Goal: Check status: Check status

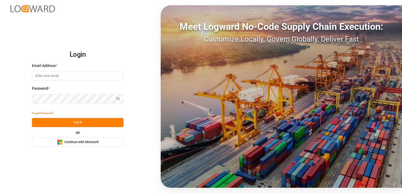
type input "nalini.basdeo@leschaco.com"
click at [296, 81] on div "Meet Logward No-Code Supply Chain Execution: Customize Locally, Govern Globally…" at bounding box center [281, 96] width 241 height 183
click at [93, 124] on button "Log In" at bounding box center [78, 122] width 92 height 9
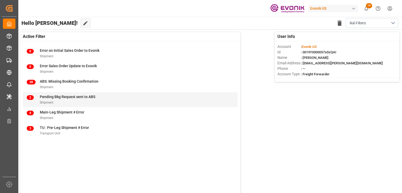
click at [65, 102] on div "Shipment" at bounding box center [68, 102] width 56 height 5
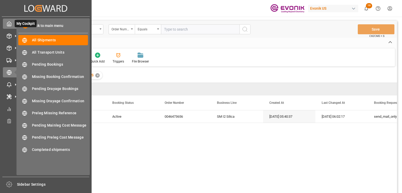
click at [11, 24] on icon at bounding box center [9, 23] width 5 height 5
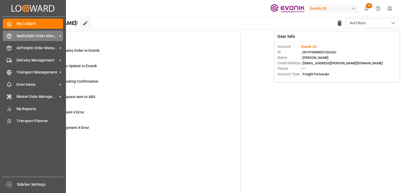
click at [30, 36] on span "Seafreight Order Management" at bounding box center [36, 35] width 41 height 5
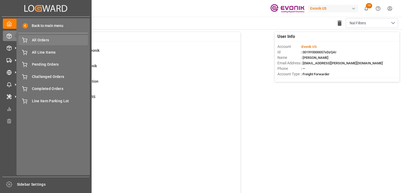
click at [35, 41] on span "All Orders" at bounding box center [60, 39] width 56 height 5
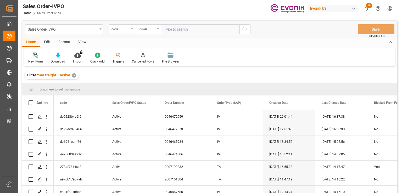
click at [116, 27] on div "code" at bounding box center [121, 29] width 18 height 6
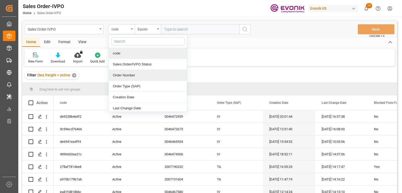
click at [123, 76] on div "Order Number" at bounding box center [148, 75] width 78 height 11
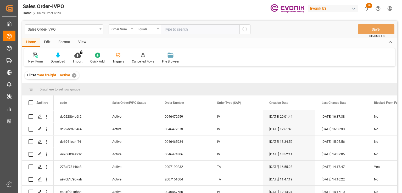
click at [167, 30] on input "text" at bounding box center [200, 29] width 79 height 10
paste input "0046473696"
type input "0046473696"
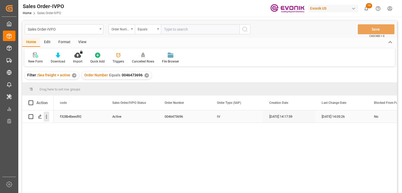
click at [45, 116] on icon "open menu" at bounding box center [46, 116] width 5 height 5
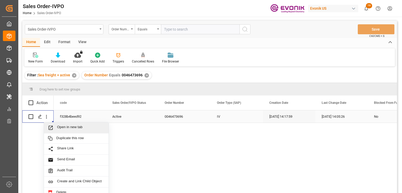
click at [70, 128] on span "Open in new tab" at bounding box center [81, 127] width 48 height 5
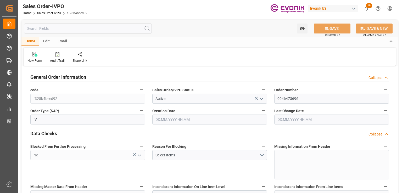
type input "BRSSZ"
type input "livia.leone@evonik.comTelephone No: 55 19 3475-3130"
type input "0"
type input "1"
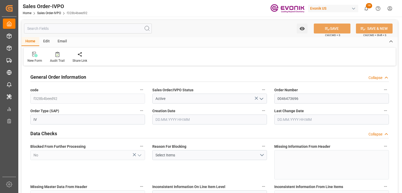
type input "1"
type input "9932.776"
type input "12.6175"
type input "17000"
type input "30"
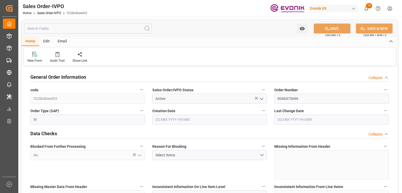
type input "17.09.2025 14:17"
type input "23.09.2025 14:05"
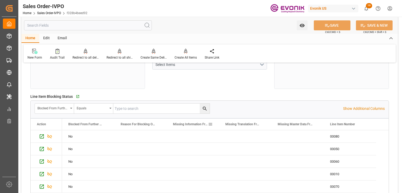
scroll to position [16, 0]
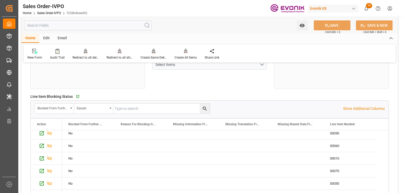
type input "livia.leone@evonik.comTelephone No: 55 19 3475-3130"
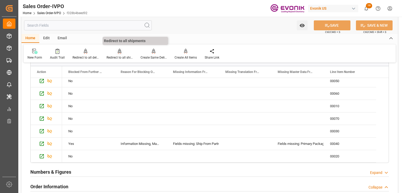
click at [119, 55] on div "Redirect to all shipments" at bounding box center [120, 54] width 34 height 12
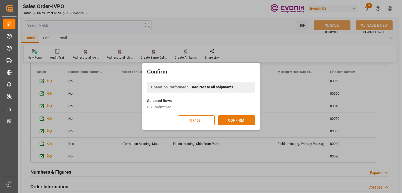
click at [234, 120] on button "CONFIRM" at bounding box center [236, 120] width 37 height 10
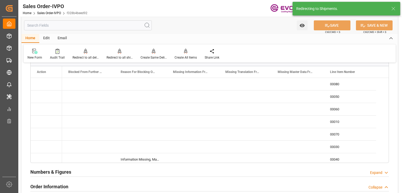
type input "17.09.2025 14:17"
type input "23.09.2025 14:05"
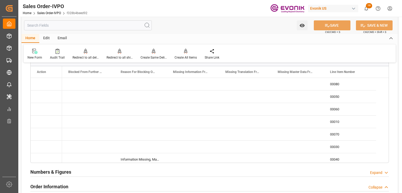
type input "livia.leone@evonik.comTelephone No: 55 19 3475-3130"
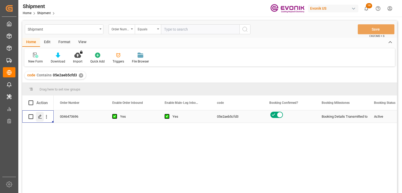
click at [37, 116] on div "Press SPACE to select this row." at bounding box center [40, 117] width 8 height 10
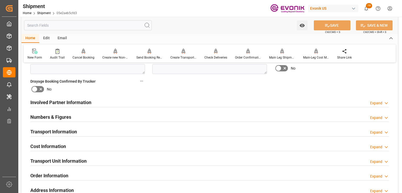
scroll to position [340, 0]
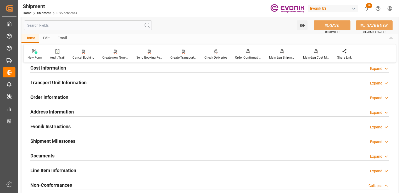
click at [70, 168] on h2 "Line Item Information" at bounding box center [53, 170] width 46 height 7
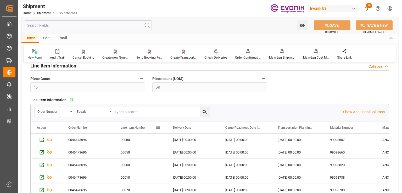
scroll to position [419, 0]
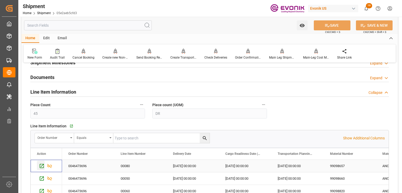
click at [40, 165] on icon "Press SPACE to select this row." at bounding box center [41, 165] width 5 height 5
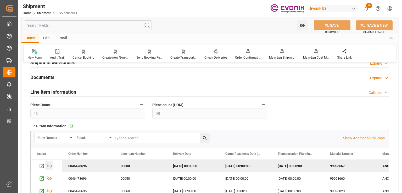
click at [49, 167] on icon "Press SPACE to deselect this row." at bounding box center [49, 165] width 5 height 5
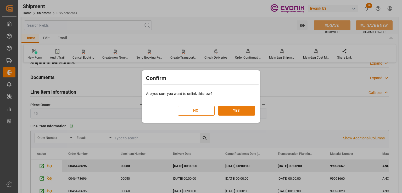
click at [242, 113] on button "YES" at bounding box center [236, 111] width 37 height 10
click at [236, 109] on button "YES" at bounding box center [236, 111] width 37 height 10
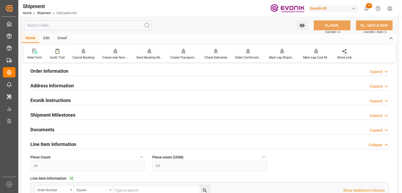
scroll to position [288, 0]
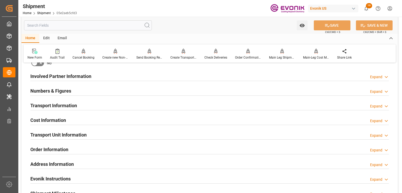
click at [378, 137] on div "Expand" at bounding box center [376, 135] width 12 height 5
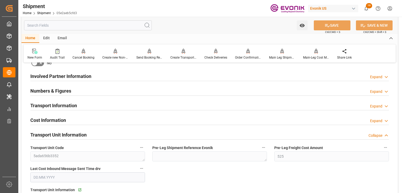
scroll to position [367, 0]
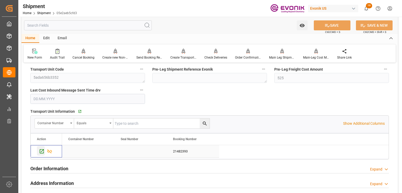
click at [41, 151] on icon "Press SPACE to select this row." at bounding box center [41, 151] width 5 height 5
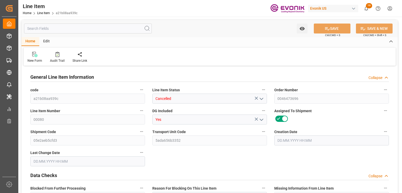
type input "1"
type input "206.72"
type input "190"
type input "0.2865"
type input "1"
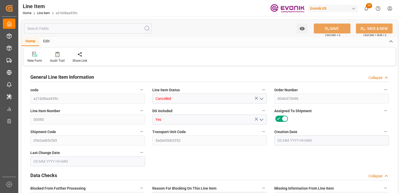
type input "3062.8"
type input "1"
type input "190"
type input "206.72"
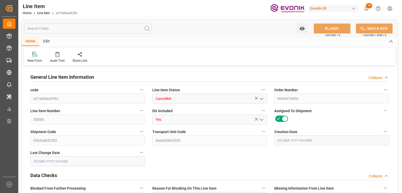
type input "226.72"
type input "190"
type input "0.2865"
type input "286.52"
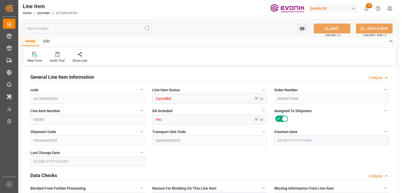
type input "0"
type input "[DATE] 13:16"
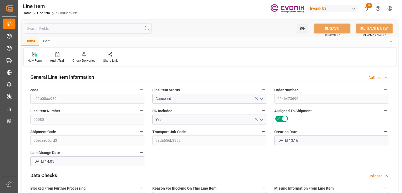
type input "23.09.2025 14:05"
type input "[DATE]"
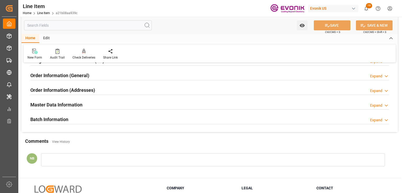
scroll to position [655, 0]
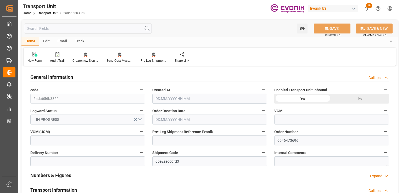
type input "Hapag Lloyd"
type input "Hapag Lloyd Aktiengesellschaft"
type input "USHOU"
type input "BRSSZ"
type input "9932.776"
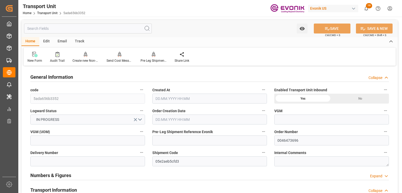
type input "18.09.2025 02:26"
type input "30.11.2025"
type input "18.10.2025 00:00"
type input "15.11.2025 00:00"
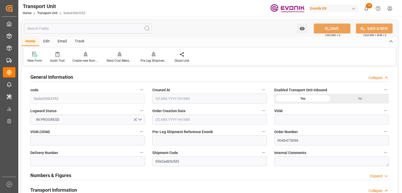
type input "15.11.2025 00:00"
type input "10.10.2025 00:00"
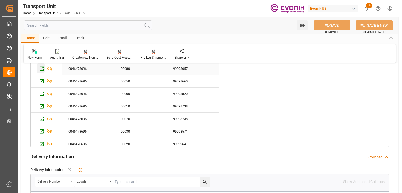
click at [43, 69] on icon "Press SPACE to select this row." at bounding box center [41, 68] width 5 height 5
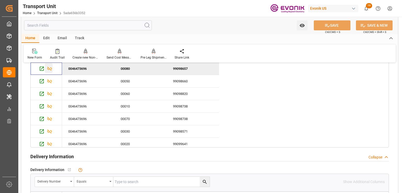
click at [47, 67] on icon "Press SPACE to deselect this row." at bounding box center [49, 68] width 5 height 5
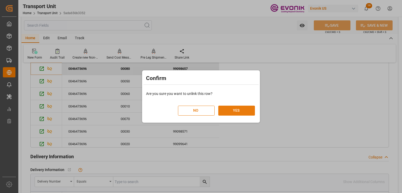
click at [232, 110] on button "YES" at bounding box center [236, 111] width 37 height 10
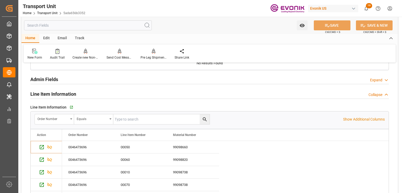
scroll to position [812, 0]
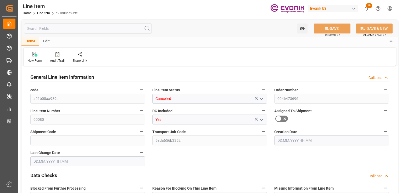
type input "1"
type input "206.72"
type input "190"
type input "0.2865"
type input "1"
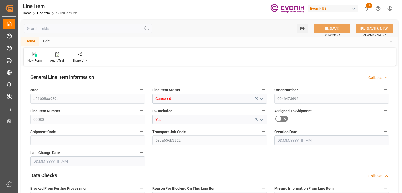
type input "3062.8"
type input "1"
type input "190"
type input "206.72"
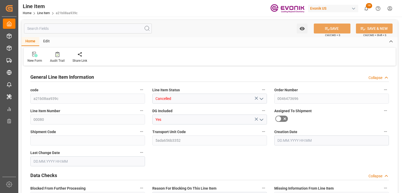
type input "226.72"
type input "190"
type input "0.2865"
type input "286.52"
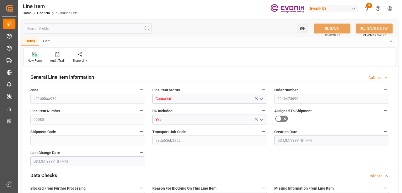
type input "0"
type input "22.09.2025 13:16"
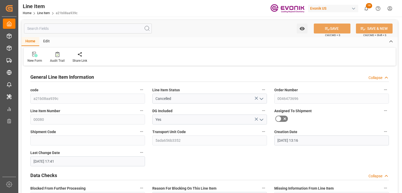
type input "23.09.2025 17:41"
type input "30.11.2025"
type input "01.10.2025"
type input "23.09.2025"
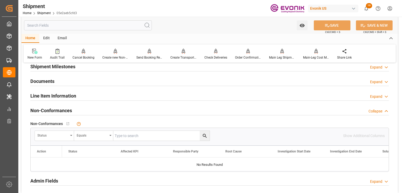
scroll to position [363, 0]
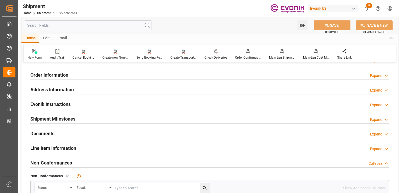
click at [149, 144] on div "Line Item Information Expand" at bounding box center [209, 148] width 359 height 10
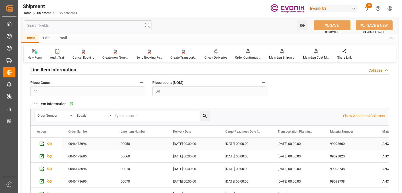
scroll to position [467, 0]
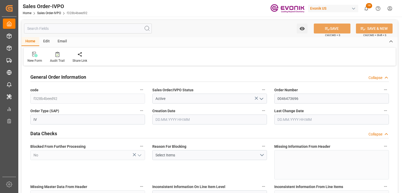
type input "BRSSZ"
type input "[EMAIL_ADDRESS] No: [PHONE_NUMBER]"
type input "0"
type input "1"
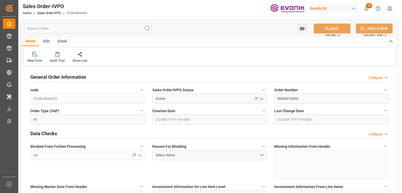
type input "1"
type input "9932.776"
type input "12.6175"
type input "17000"
type input "30"
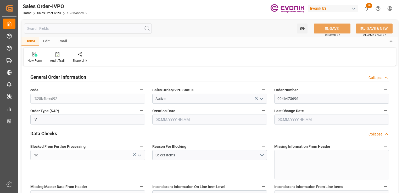
type input "[DATE] 14:17"
type input "[DATE] 14:05"
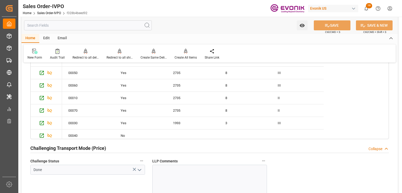
scroll to position [759, 0]
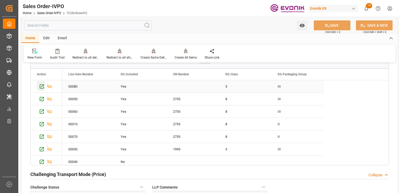
click at [42, 86] on icon "Press SPACE to select this row." at bounding box center [41, 86] width 5 height 5
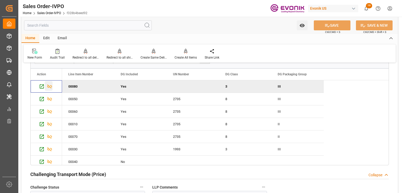
click at [47, 86] on icon "Press SPACE to deselect this row." at bounding box center [49, 86] width 5 height 5
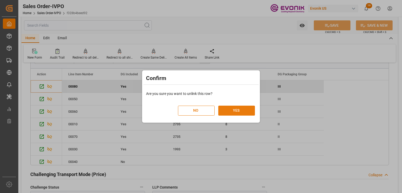
click at [248, 112] on button "YES" at bounding box center [236, 111] width 37 height 10
type input "[EMAIL_ADDRESS] No: [PHONE_NUMBER]"
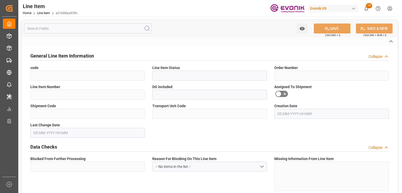
type input "a21b08aa939c"
type input "Cancelled"
type input "0046473696"
type input "00080"
type input "Yes"
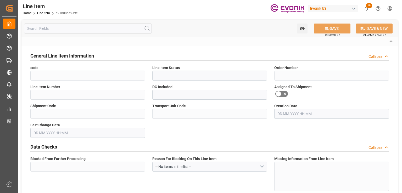
type input "No"
type input "DR"
type input "No"
type input "99098657"
type textarea "ANCAMIDE 700B75 DRUM 190KG"
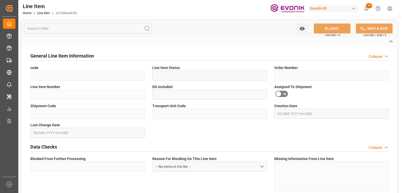
type input "USD"
type input "PACK"
type input "390890"
type input "EAR99"
type input "SG"
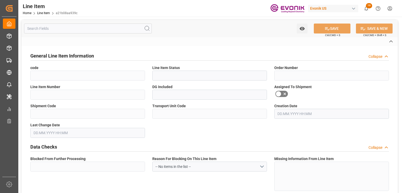
type input "DR"
type input "KGM"
type textarea "KGM"
type input "KGM"
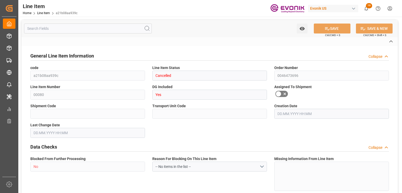
type input "KGM"
type textarea "KGM"
type input "M3"
type textarea "DMQ"
type input "M3"
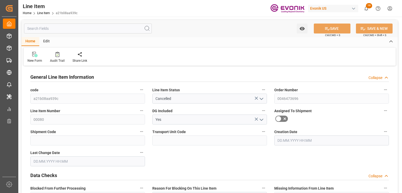
type input "1"
type input "206.72"
type input "190"
type input "0.2865"
type input "1"
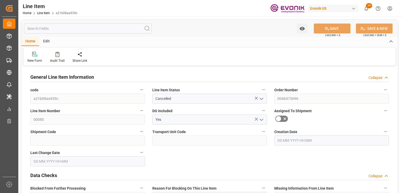
type input "3062.8"
type input "1"
type input "190"
type input "206.72"
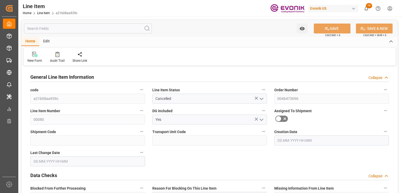
type input "226.72"
type input "190"
type input "0.2865"
type input "286.52"
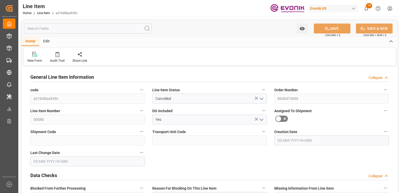
type input "0"
type input "22.09.2025 13:16"
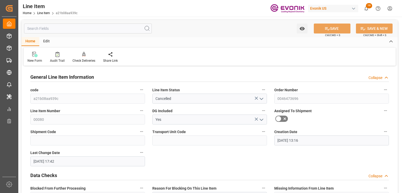
type input "23.09.2025 17:42"
type input "30.11.2025"
type input "01.10.2025"
type input "23.09.2025"
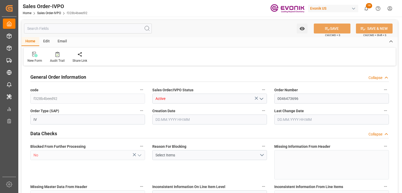
type input "BRSSZ"
type input "[EMAIL_ADDRESS] No: [PHONE_NUMBER]"
type input "0"
type input "1"
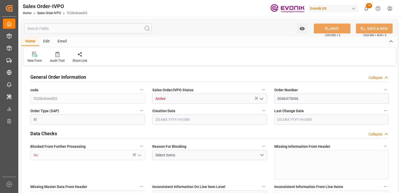
type input "1"
type input "9932.776"
type input "12.6175"
type input "17000"
type input "30"
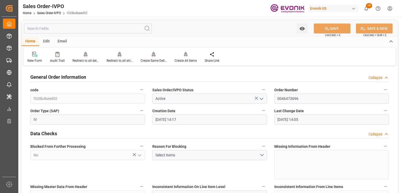
type input "[DATE] 14:17"
type input "23.09.2025 14:05"
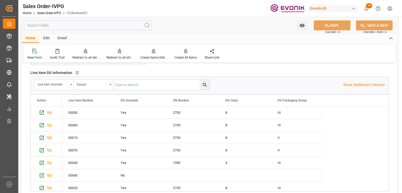
scroll to position [3, 0]
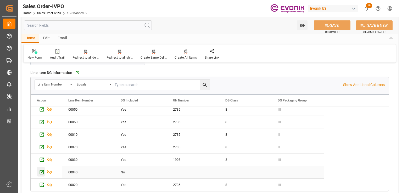
click at [40, 173] on icon "Press SPACE to select this row." at bounding box center [41, 172] width 5 height 5
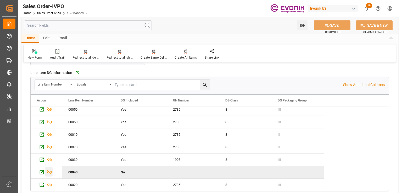
click at [49, 171] on icon "Press SPACE to deselect this row." at bounding box center [49, 172] width 5 height 4
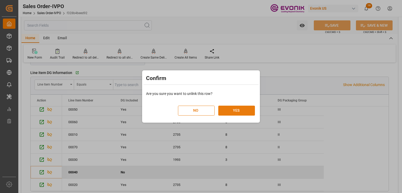
click at [243, 113] on button "YES" at bounding box center [236, 111] width 37 height 10
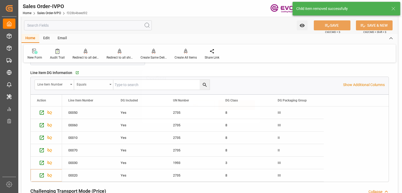
scroll to position [0, 0]
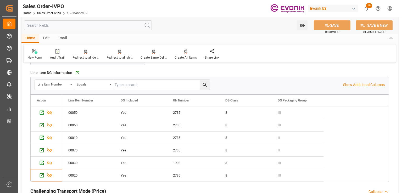
type input "livia.leone@evonik.comTelephone No: 55 19 3475-3130"
click at [121, 54] on div "Redirect to all shipments" at bounding box center [120, 54] width 34 height 12
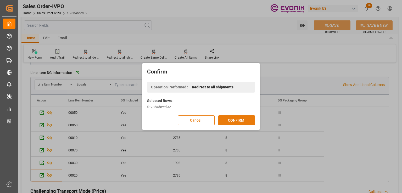
click at [245, 120] on button "CONFIRM" at bounding box center [236, 120] width 37 height 10
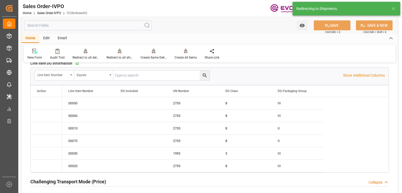
type input "17.09.2025 14:17"
type input "23.09.2025 14:05"
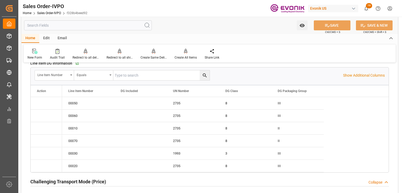
type input "livia.leone@evonik.comTelephone No: 55 19 3475-3130"
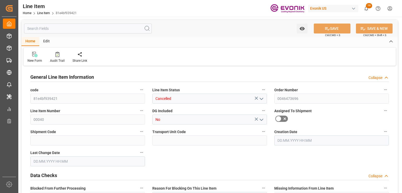
type input "0"
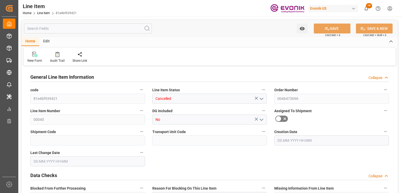
type input "0"
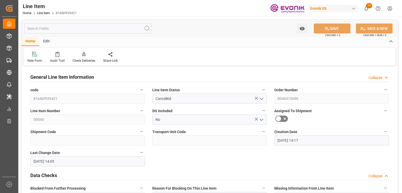
type input "17.09.2025 14:17"
type input "23.09.2025 14:05"
type input "24.11.2025"
type input "25.09.2025"
type input "17.09.2025"
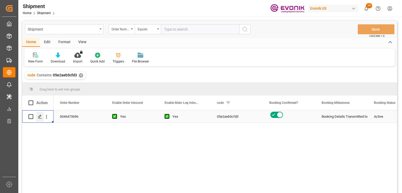
click at [40, 115] on icon "Press SPACE to select this row." at bounding box center [40, 117] width 4 height 4
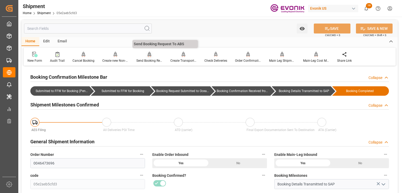
click at [145, 56] on div at bounding box center [149, 54] width 26 height 5
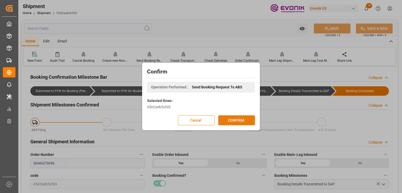
click at [240, 121] on button "CONFIRM" at bounding box center [236, 120] width 37 height 10
